Goal: Task Accomplishment & Management: Manage account settings

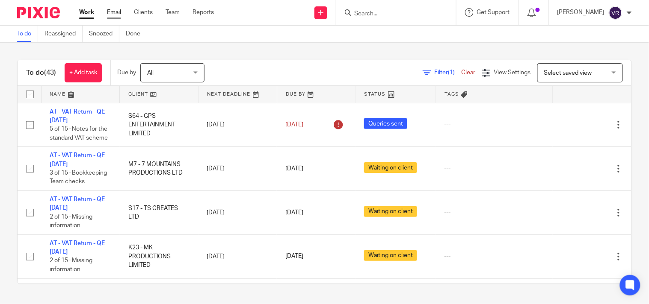
click at [112, 13] on link "Email" at bounding box center [114, 12] width 14 height 9
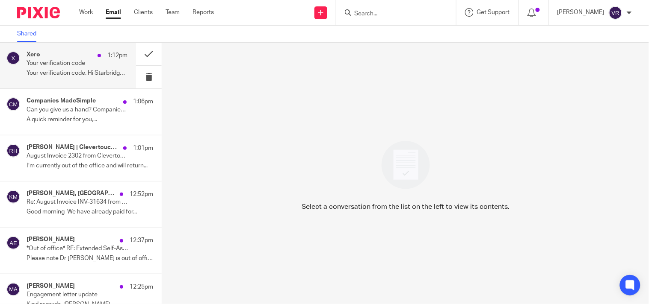
click at [74, 70] on p "Your verification code. Hi Starbridge, Enter..." at bounding box center [77, 73] width 101 height 7
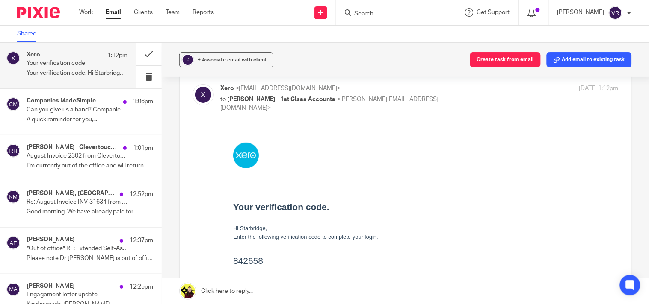
scroll to position [95, 0]
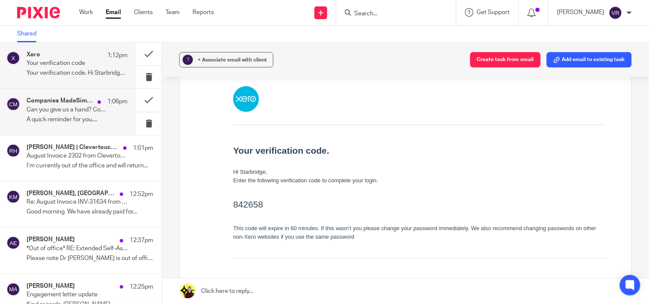
drag, startPoint x: 59, startPoint y: 106, endPoint x: 56, endPoint y: 100, distance: 6.4
click at [58, 106] on p "Can you give us a hand? Companies MadeSimple" at bounding box center [67, 109] width 81 height 7
click at [52, 56] on div "Xero 1:12pm" at bounding box center [77, 55] width 101 height 9
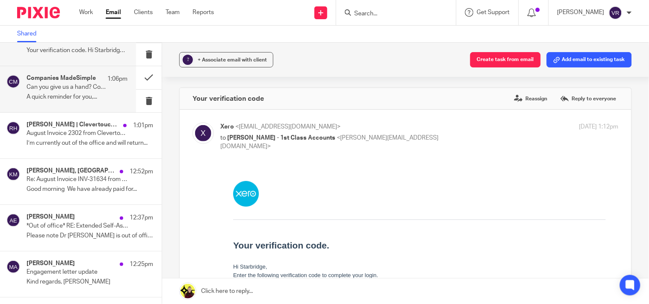
scroll to position [0, 0]
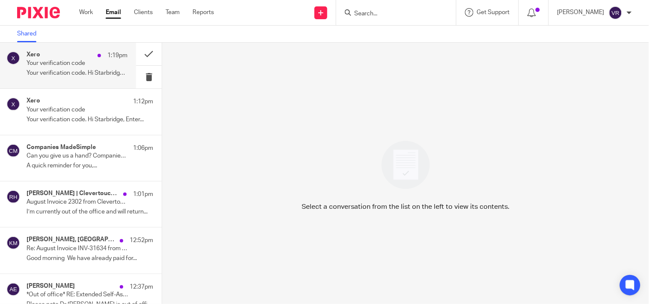
click at [82, 67] on div "Xero 1:19pm Your verification code Your verification code. Hi Starbridge, Enter…" at bounding box center [77, 65] width 101 height 29
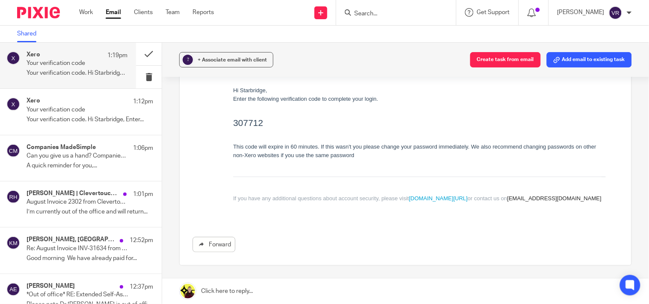
scroll to position [154, 0]
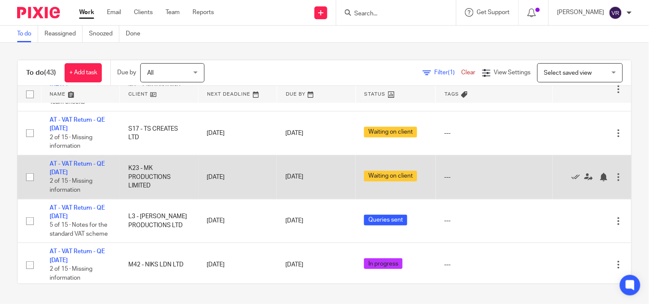
scroll to position [95, 0]
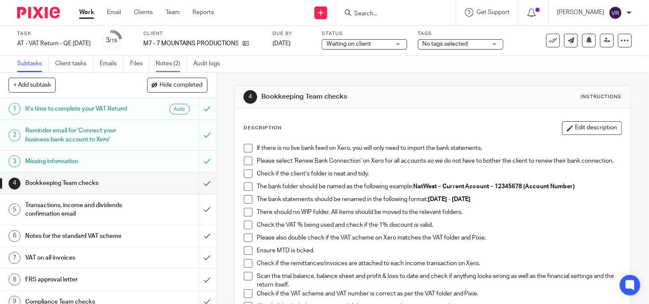
click at [166, 62] on link "Notes (2)" at bounding box center [171, 64] width 31 height 17
